Goal: Navigation & Orientation: Find specific page/section

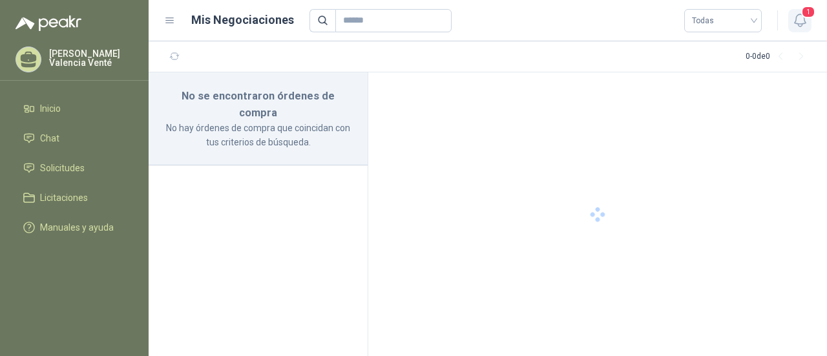
click at [800, 22] on icon "button" at bounding box center [800, 20] width 16 height 16
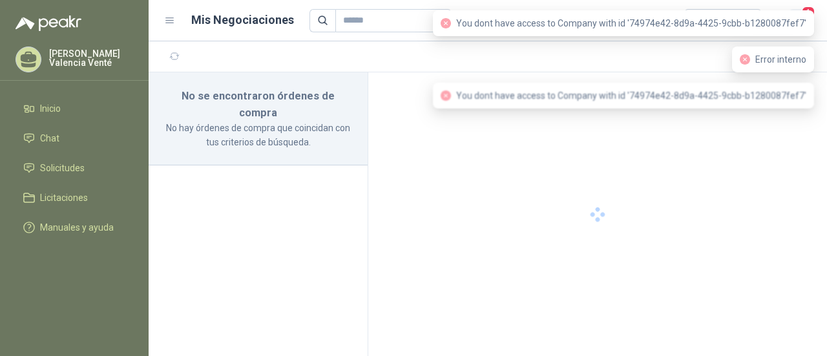
click at [803, 10] on span "1" at bounding box center [808, 12] width 14 height 12
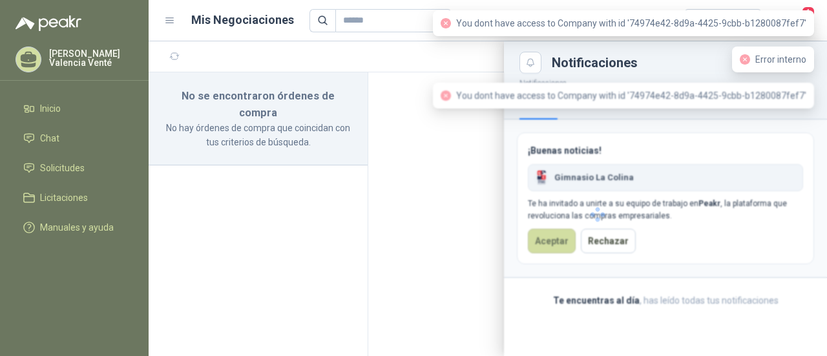
click at [544, 247] on div at bounding box center [597, 214] width 459 height 284
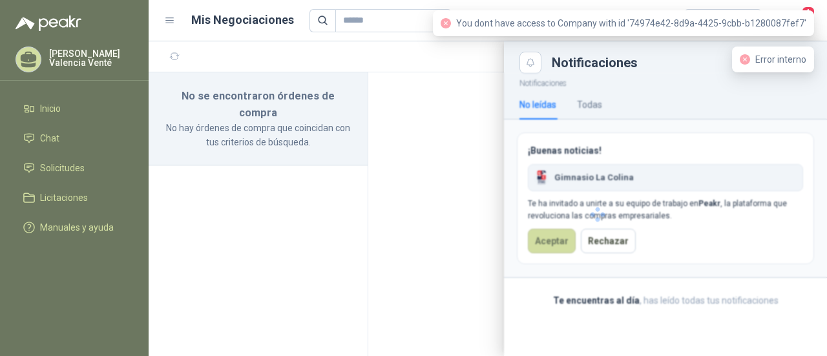
click at [544, 247] on div at bounding box center [597, 214] width 459 height 284
click at [544, 242] on div at bounding box center [597, 214] width 459 height 284
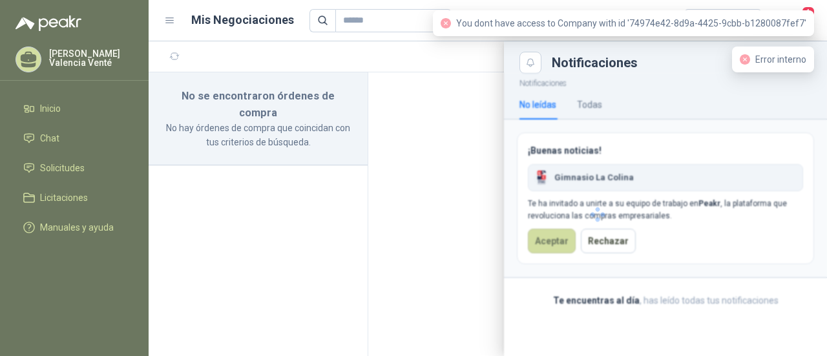
click at [544, 242] on div at bounding box center [597, 214] width 459 height 284
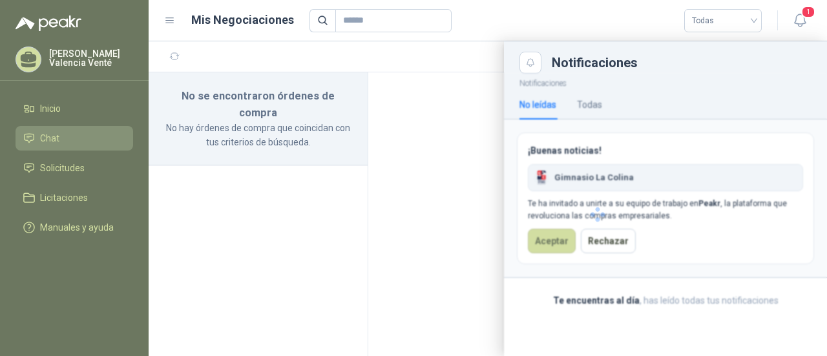
click at [28, 143] on icon at bounding box center [29, 138] width 12 height 12
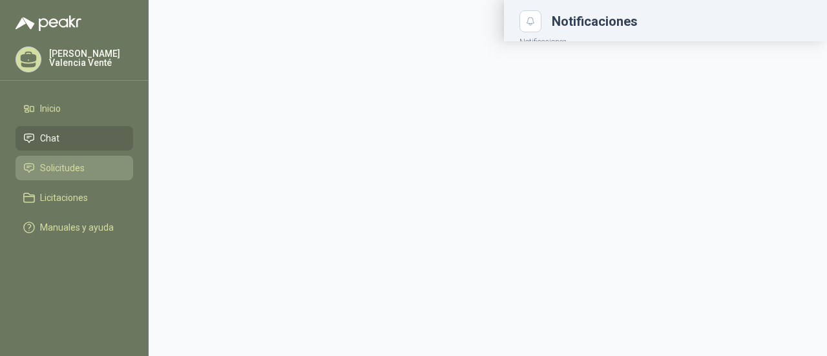
click at [38, 173] on li "Solicitudes" at bounding box center [74, 168] width 102 height 14
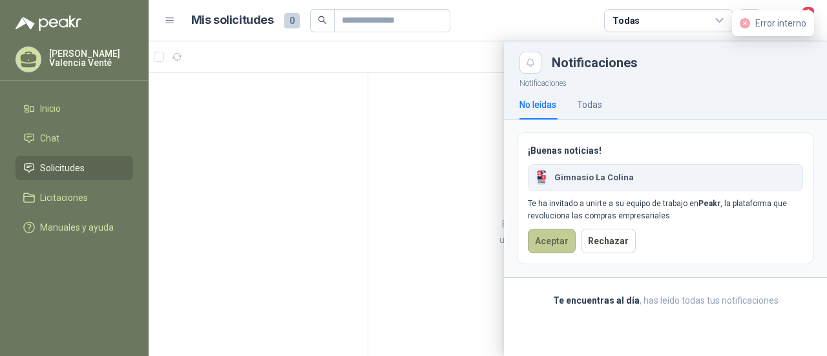
click at [553, 243] on button "Aceptar" at bounding box center [552, 241] width 48 height 25
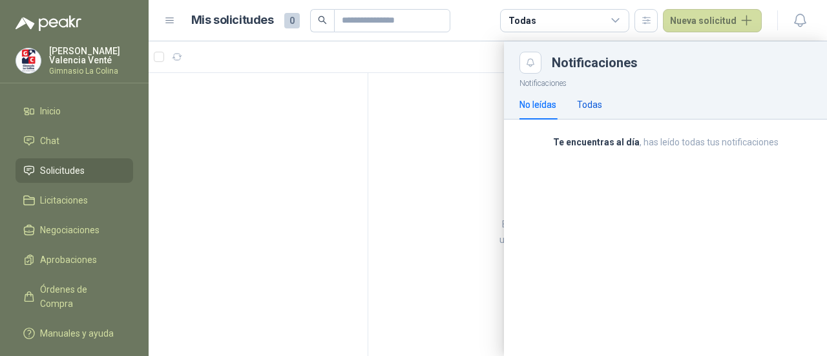
click at [580, 105] on div "Todas" at bounding box center [589, 105] width 25 height 14
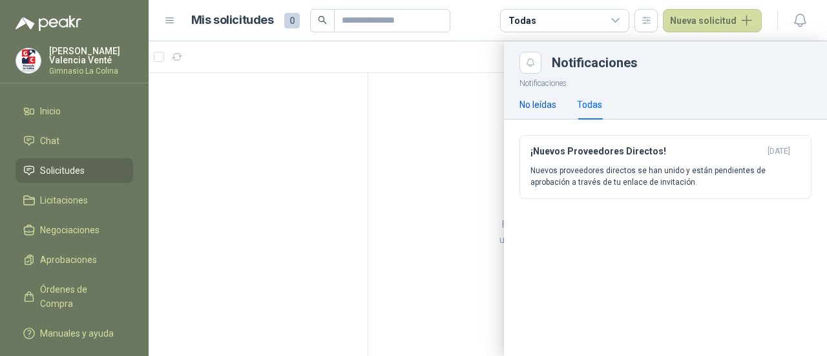
click at [543, 107] on div "No leídas" at bounding box center [537, 105] width 37 height 14
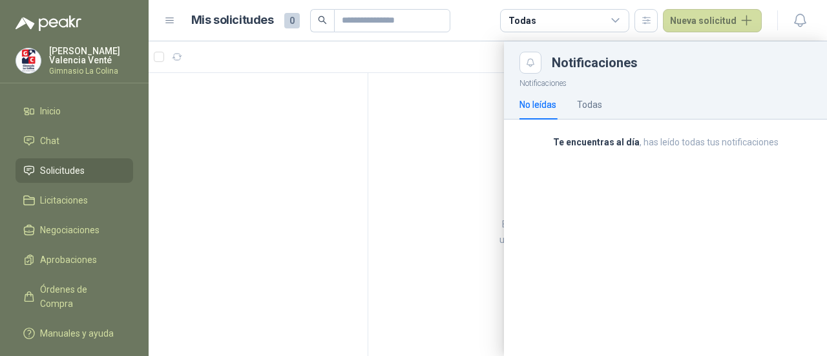
click at [303, 141] on div at bounding box center [488, 198] width 678 height 315
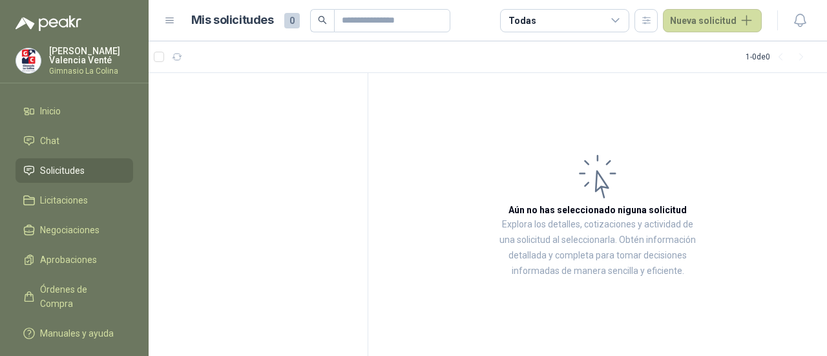
click at [97, 169] on li "Solicitudes" at bounding box center [74, 170] width 102 height 14
click at [62, 199] on span "Licitaciones" at bounding box center [64, 200] width 48 height 14
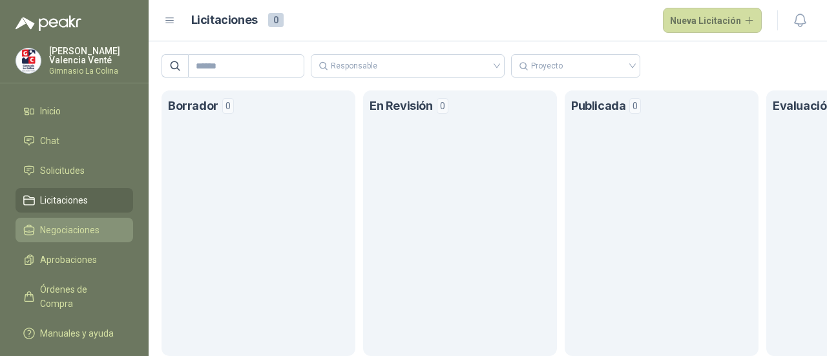
click at [21, 218] on link "Negociaciones" at bounding box center [74, 230] width 118 height 25
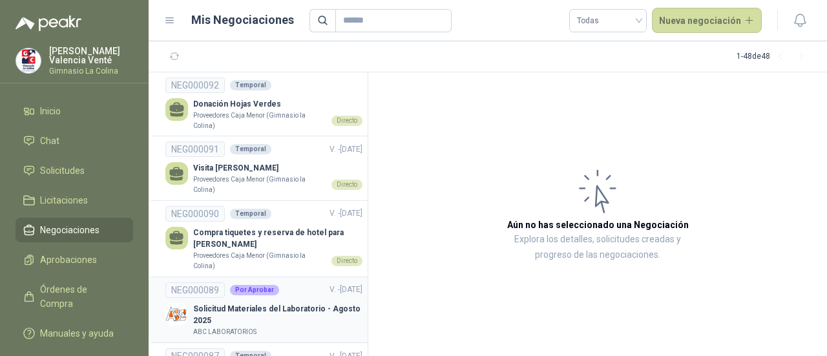
click at [238, 318] on p "Solicitud Materiales del Laboratorio - Agosto 2025" at bounding box center [277, 315] width 169 height 25
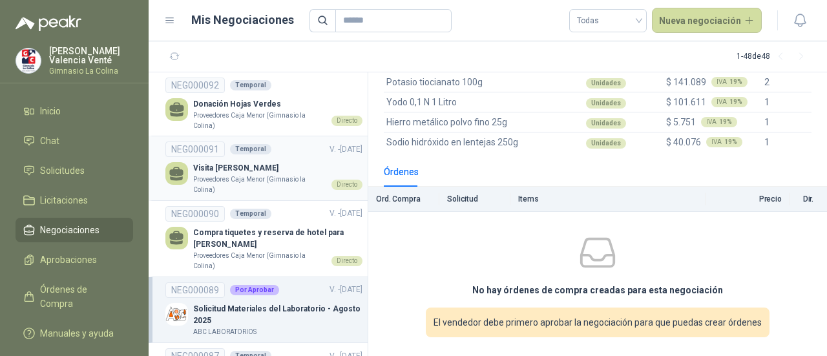
click at [243, 193] on p "Proveedores Caja Menor (Gimnasio la Colina)" at bounding box center [259, 184] width 133 height 20
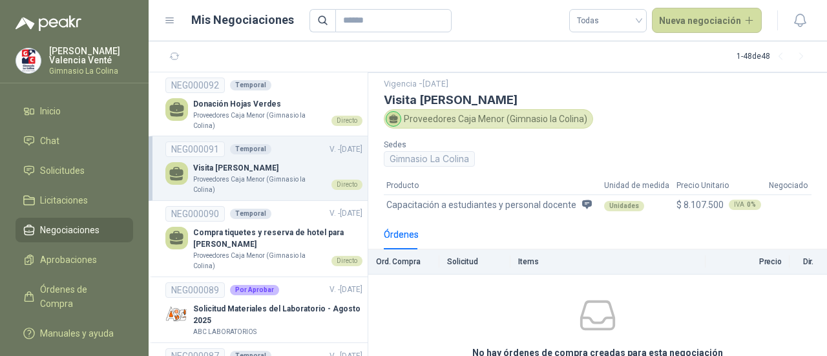
scroll to position [65, 0]
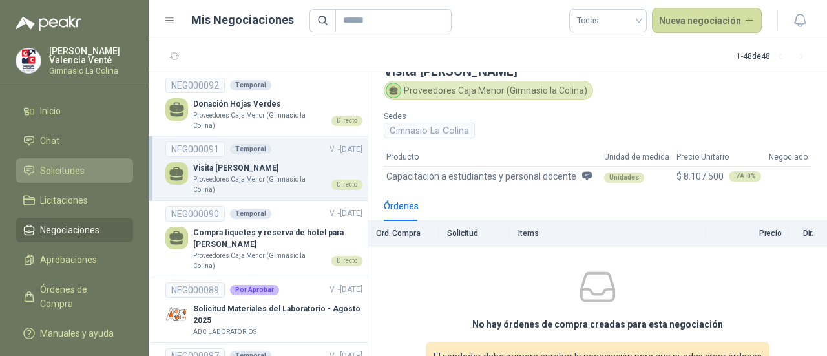
click at [73, 165] on span "Solicitudes" at bounding box center [62, 170] width 45 height 14
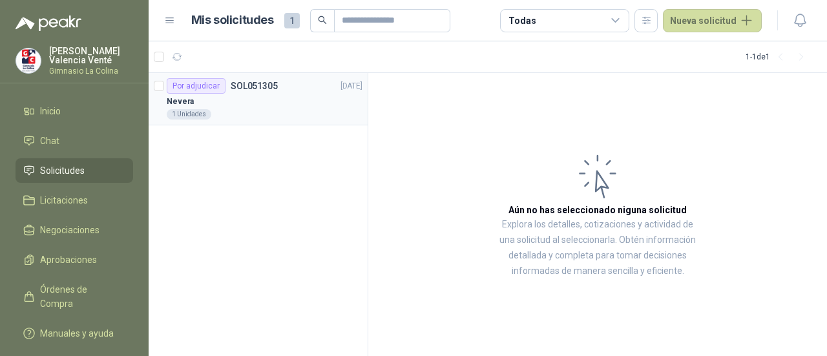
click at [283, 105] on div "Nevera" at bounding box center [265, 101] width 196 height 15
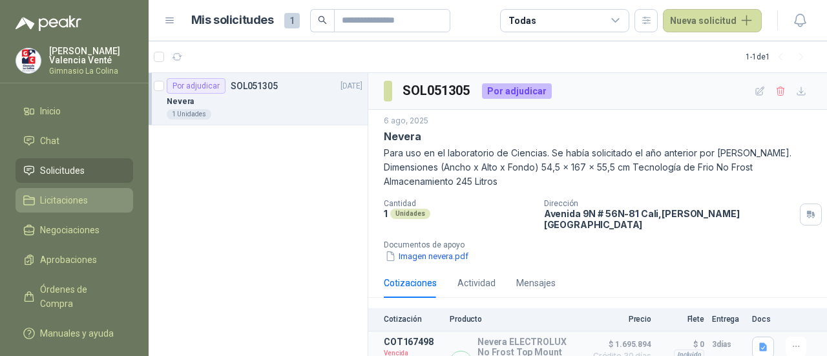
click at [70, 196] on span "Licitaciones" at bounding box center [64, 200] width 48 height 14
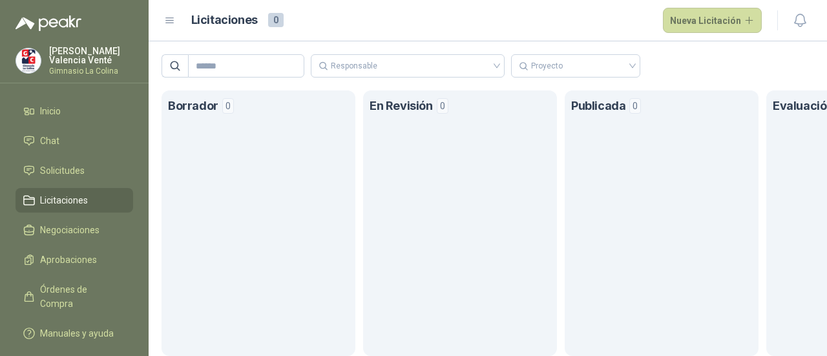
click at [53, 157] on ul "Inicio Chat Solicitudes Licitaciones Negociaciones Aprobaciones Órdenes de Comp…" at bounding box center [74, 225] width 149 height 252
click at [61, 173] on span "Solicitudes" at bounding box center [62, 170] width 45 height 14
